Goal: Task Accomplishment & Management: Complete application form

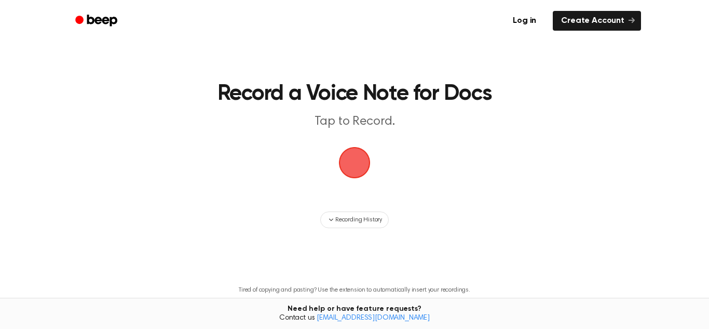
click at [358, 166] on span "button" at bounding box center [355, 163] width 34 height 34
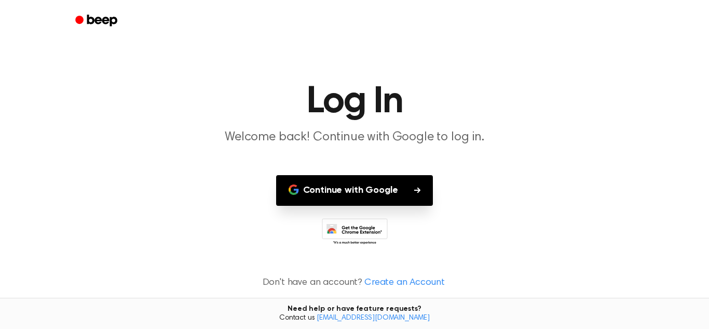
click at [338, 187] on button "Continue with Google" at bounding box center [354, 190] width 157 height 31
click at [328, 223] on icon at bounding box center [355, 232] width 66 height 29
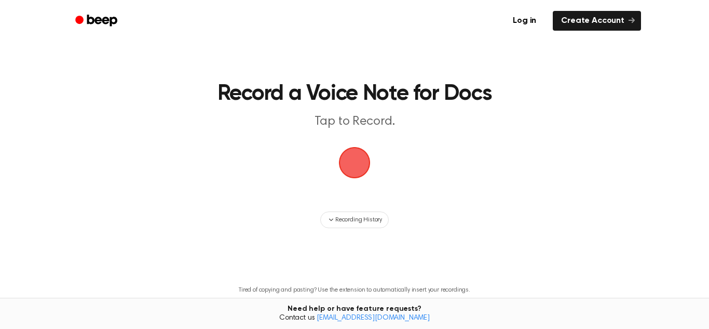
click at [364, 164] on span "button" at bounding box center [355, 163] width 42 height 42
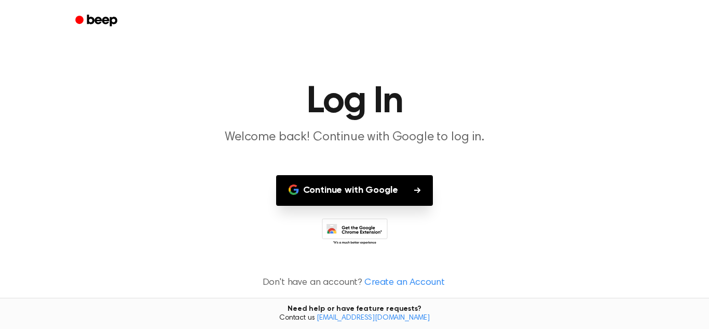
click at [78, 15] on icon "Beep" at bounding box center [97, 20] width 44 height 15
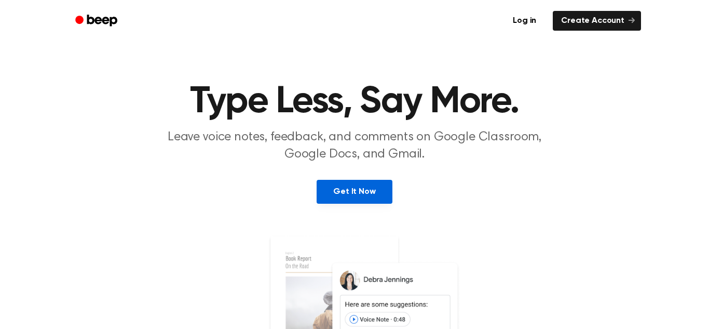
click at [356, 192] on link "Get It Now" at bounding box center [354, 192] width 75 height 24
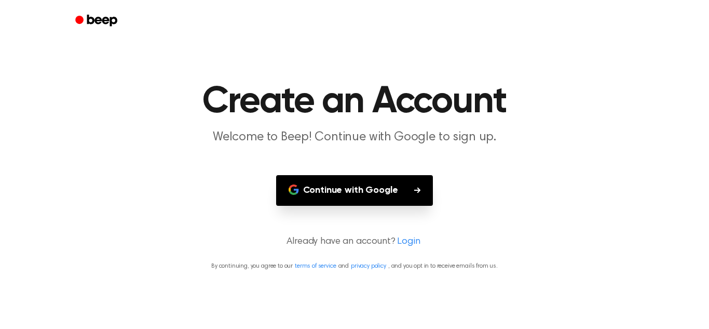
click at [347, 183] on button "Continue with Google" at bounding box center [354, 190] width 157 height 31
drag, startPoint x: 341, startPoint y: 165, endPoint x: 348, endPoint y: 188, distance: 24.6
click at [346, 180] on main "Create an Account Welcome to Beep! Continue with Google to sign up. Continue wi…" at bounding box center [354, 164] width 709 height 329
click at [346, 186] on button "Continue with Google" at bounding box center [354, 190] width 157 height 31
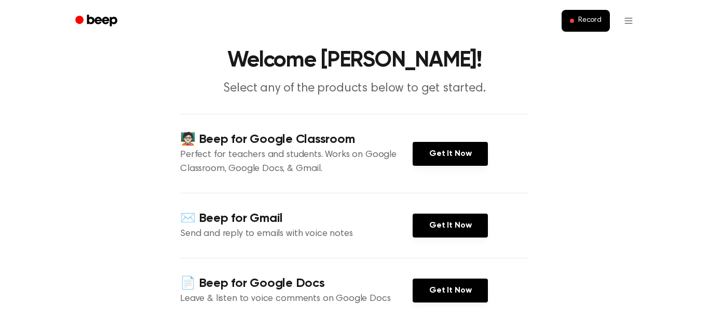
scroll to position [32, 0]
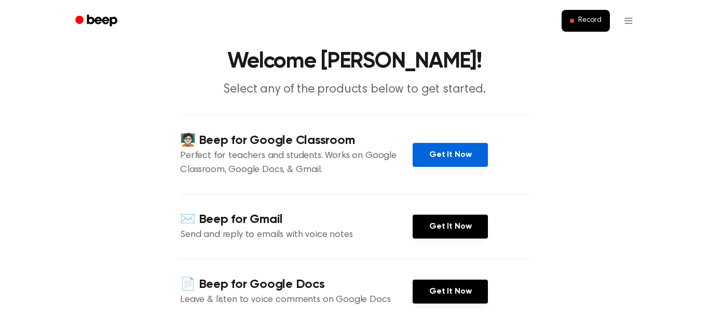
click at [443, 150] on link "Get It Now" at bounding box center [450, 155] width 75 height 24
